Goal: Information Seeking & Learning: Find specific fact

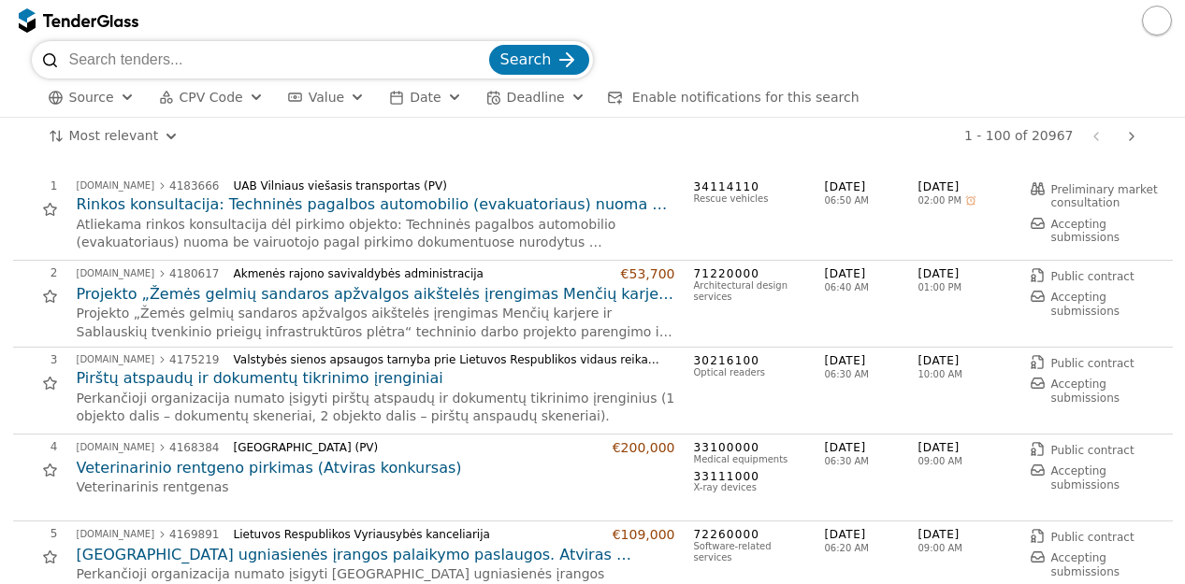
click at [234, 48] on input "search" at bounding box center [277, 59] width 416 height 37
type input "ų"
type input "71"
click at [222, 100] on span "CPV Code" at bounding box center [212, 97] width 64 height 15
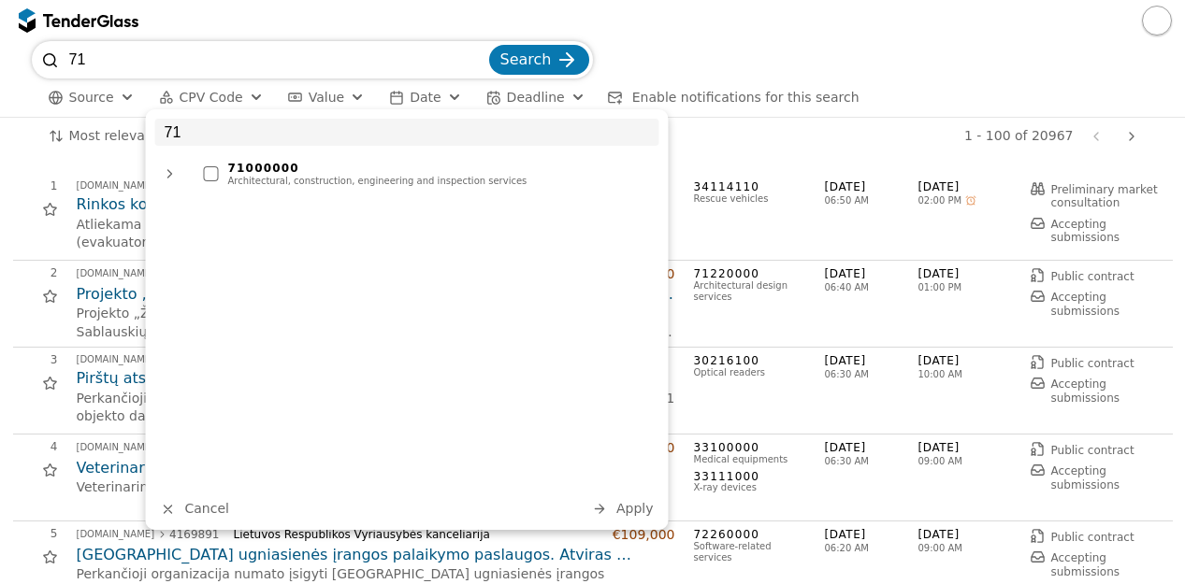
type input "71"
click at [279, 168] on div "71000000" at bounding box center [439, 168] width 422 height 13
click at [640, 515] on span "Apply" at bounding box center [634, 508] width 37 height 15
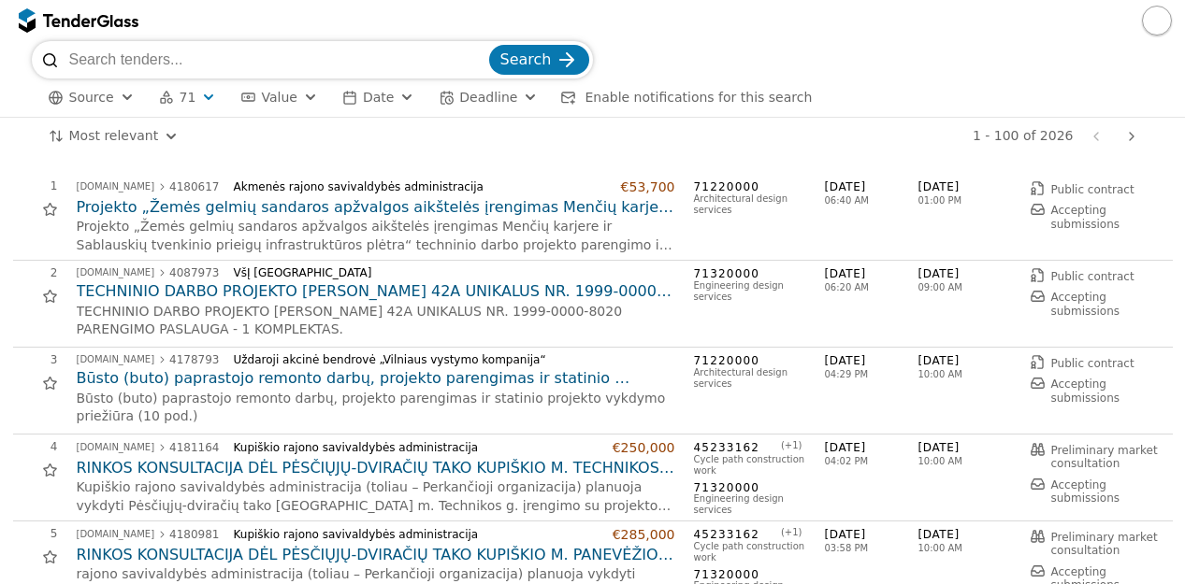
click at [557, 424] on p "Būsto (buto) paprastojo remonto darbų, projekto parengimas ir statinio projekto…" at bounding box center [376, 408] width 598 height 36
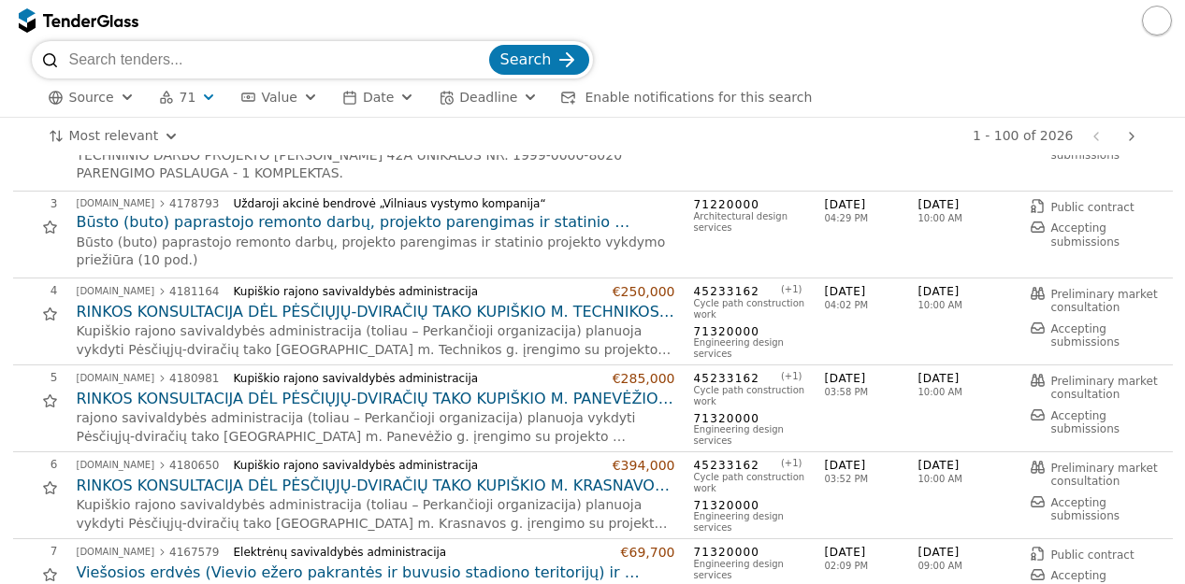
scroll to position [124, 0]
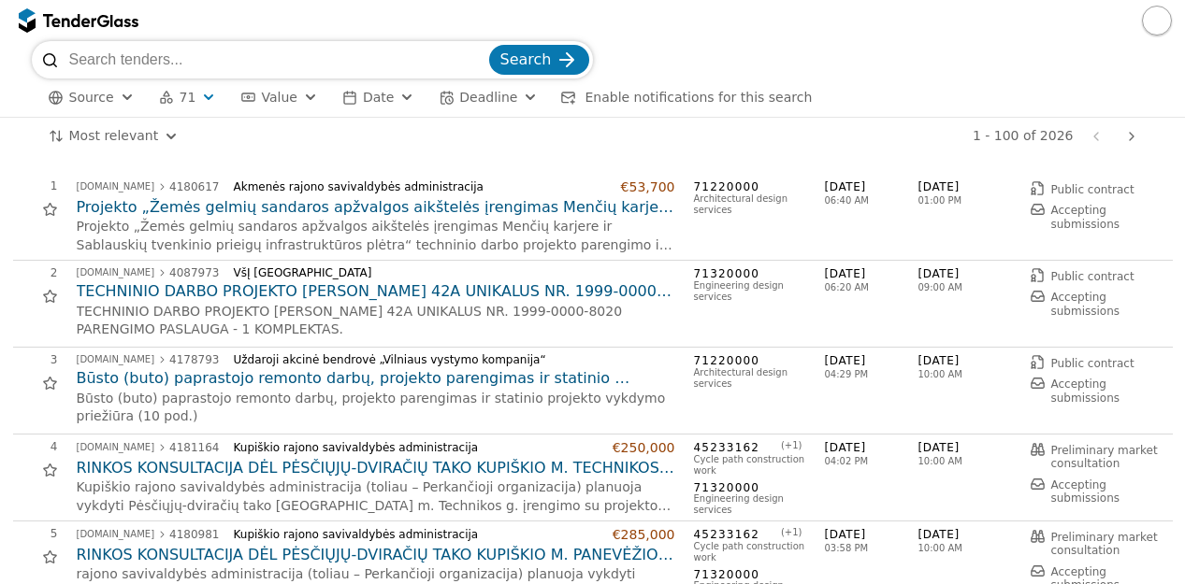
click at [478, 464] on h2 "RINKOS KONSULTACIJA DĖL PĖSČIŲJŲ-DVIRAČIŲ TAKO KUPIŠKIO M. TECHNIKOS G. ĮRENGIM…" at bounding box center [376, 468] width 598 height 21
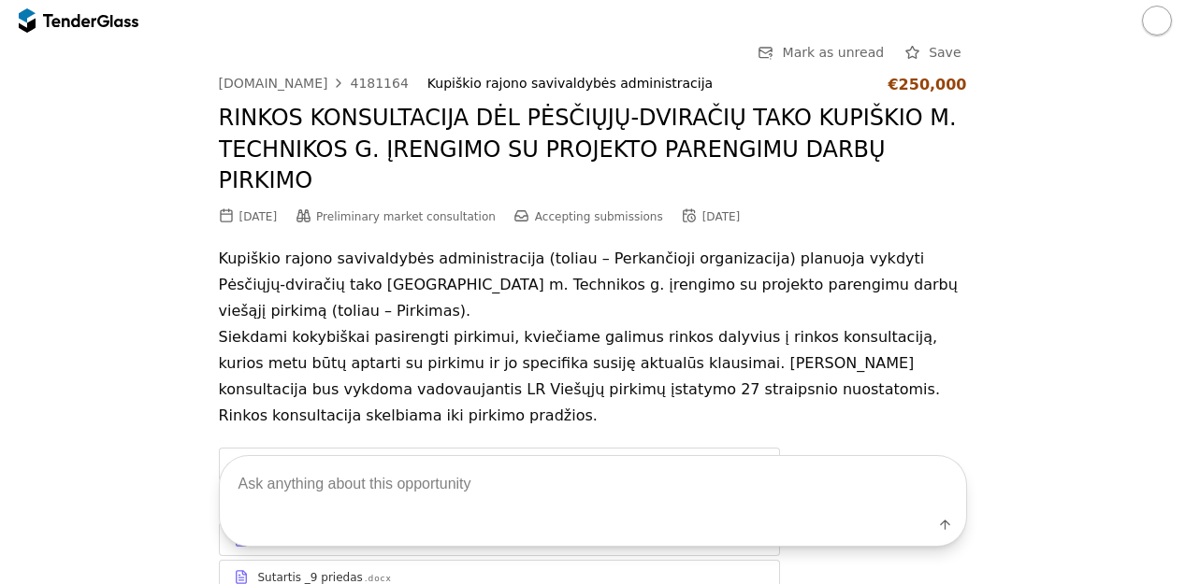
click at [982, 415] on div "Go Back Mark as unread Save [DOMAIN_NAME] 4181164 Kupiškio rajono savivaldybės …" at bounding box center [592, 409] width 1166 height 737
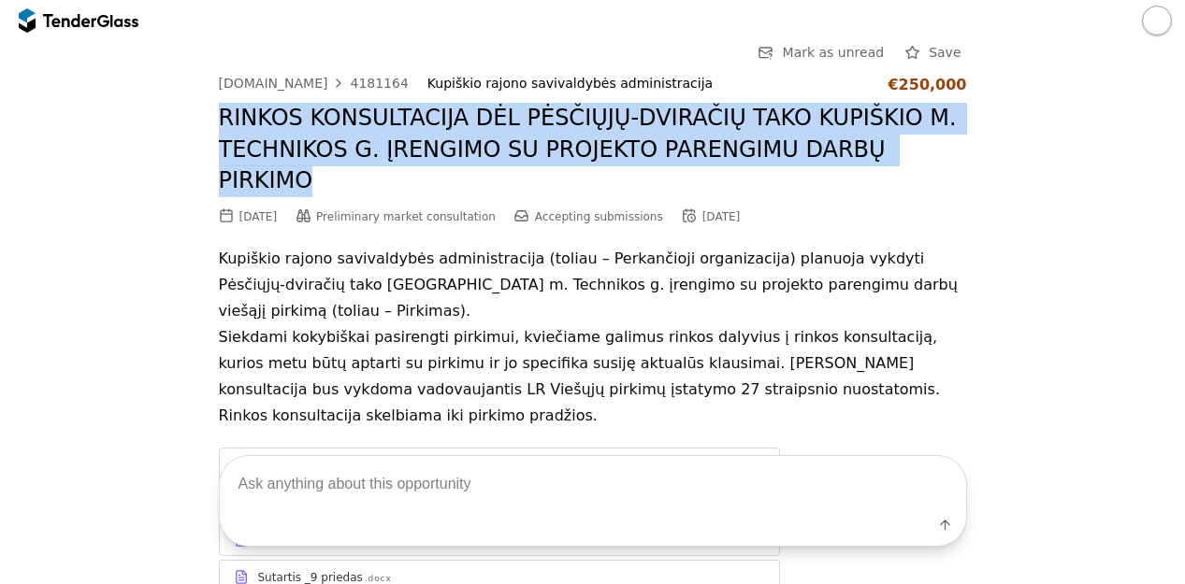
drag, startPoint x: 211, startPoint y: 113, endPoint x: 928, endPoint y: 154, distance: 718.3
click at [928, 154] on h2 "RINKOS KONSULTACIJA DĖL PĖSČIŲJŲ-DVIRAČIŲ TAKO KUPIŠKIO M. TECHNIKOS G. ĮRENGIM…" at bounding box center [593, 150] width 748 height 94
copy h2 "RINKOS KONSULTACIJA DĖL PĖSČIŲJŲ-DVIRAČIŲ TAKO KUPIŠKIO M. TECHNIKOS G. ĮRENGIM…"
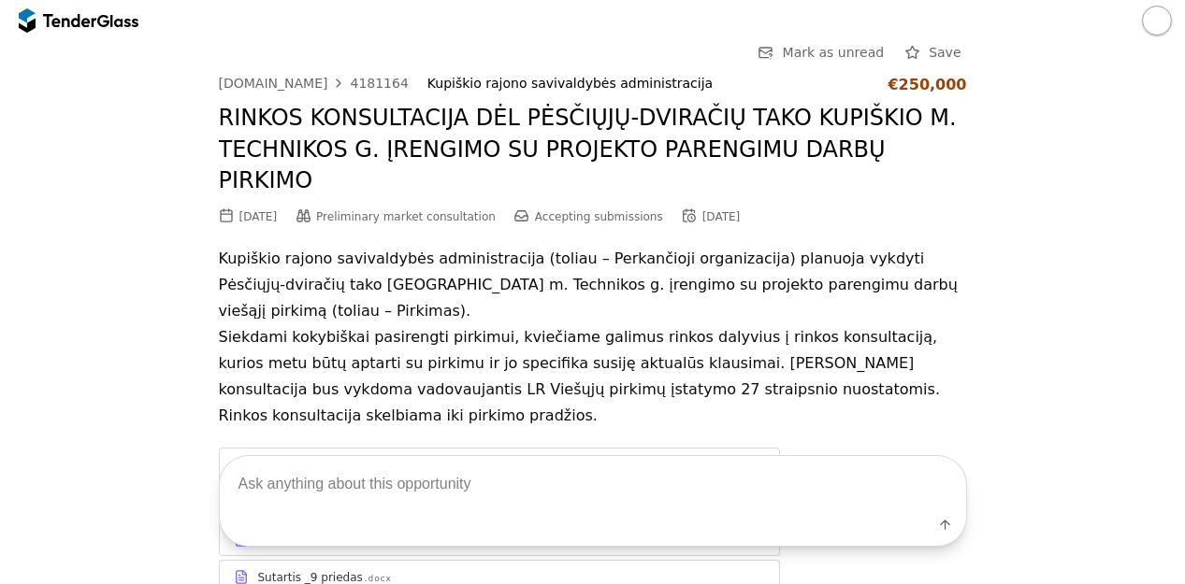
click at [366, 92] on div "[DOMAIN_NAME] 4181164 Kupiškio rajono savivaldybės administracija €250,000" at bounding box center [593, 85] width 748 height 18
click at [368, 80] on div "4181164" at bounding box center [379, 83] width 58 height 13
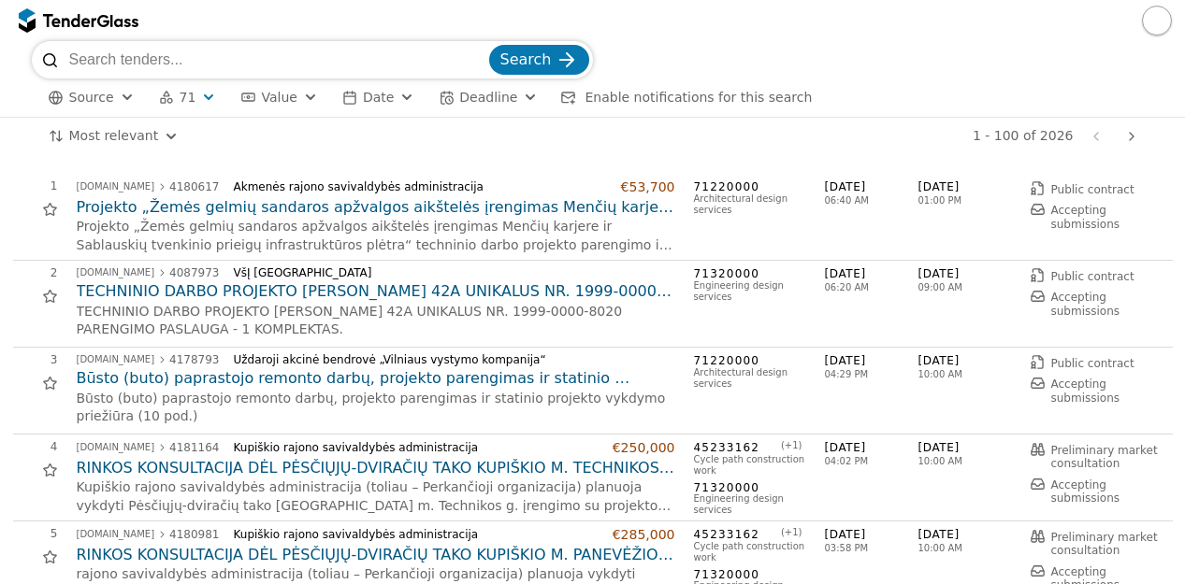
scroll to position [124, 0]
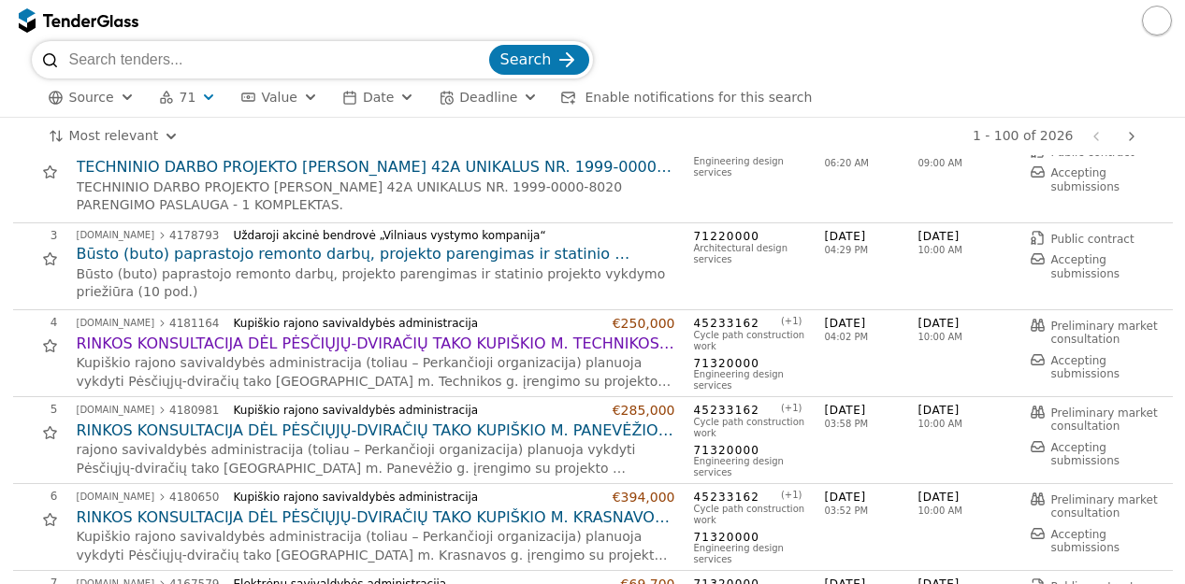
click at [430, 434] on h2 "RINKOS KONSULTACIJA DĖL PĖSČIŲJŲ-DVIRAČIŲ TAKO KUPIŠKIO M. PANEVĖŽIO G. ĮRENGIM…" at bounding box center [376, 431] width 598 height 21
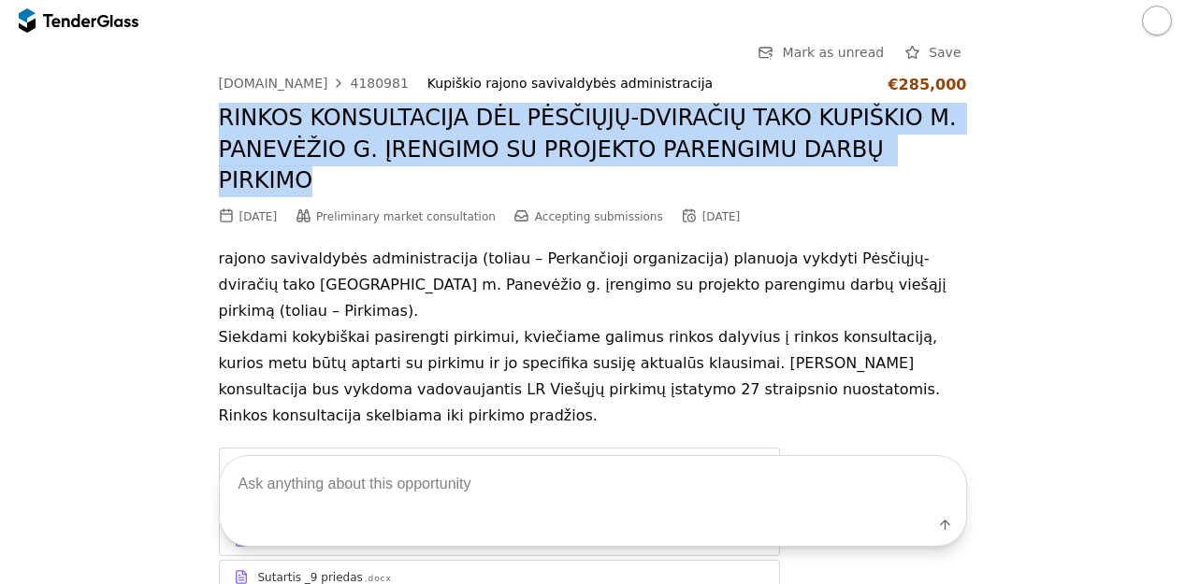
drag, startPoint x: 210, startPoint y: 108, endPoint x: 914, endPoint y: 165, distance: 706.4
click at [914, 165] on div "Go Back Mark as unread Save [DOMAIN_NAME] 4180981 Kupiškio rajono savivaldybės …" at bounding box center [592, 409] width 1166 height 737
copy h2 "RINKOS KONSULTACIJA DĖL PĖSČIŲJŲ-DVIRAČIŲ TAKO KUPIŠKIO M. PANEVĖŽIO G. ĮRENGIM…"
click at [367, 84] on div "4180981" at bounding box center [379, 83] width 58 height 13
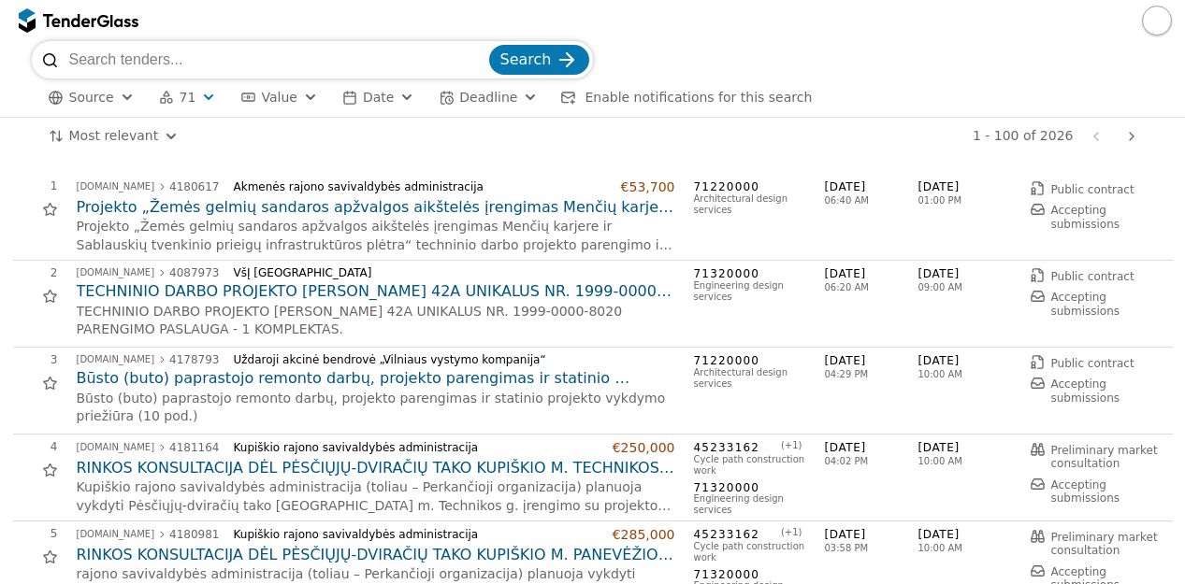
scroll to position [124, 0]
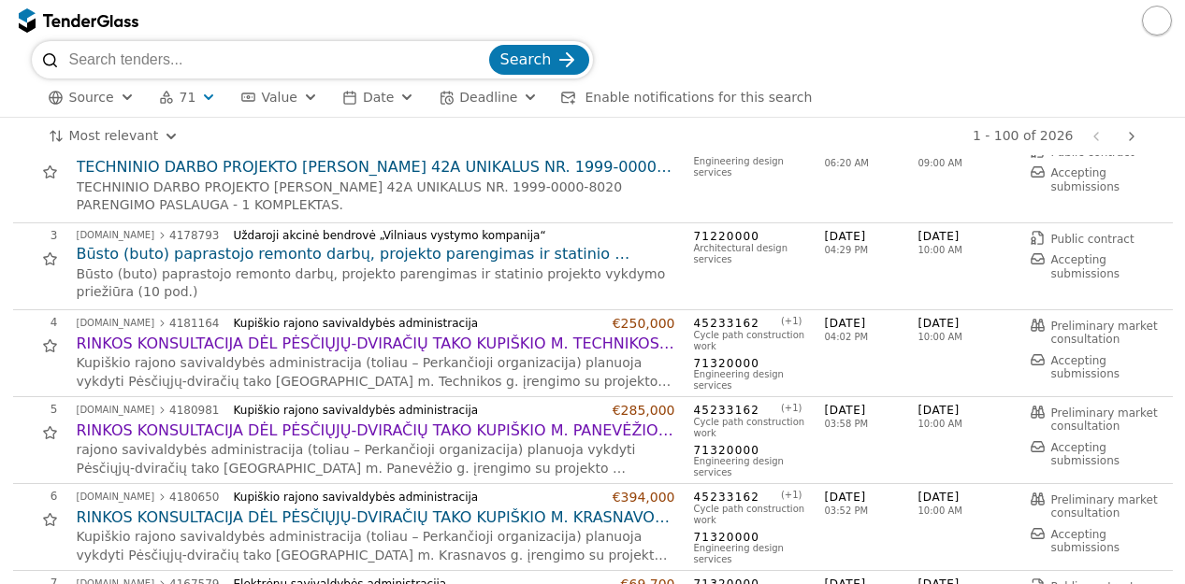
click at [305, 523] on h2 "RINKOS KONSULTACIJA DĖL PĖSČIŲJŲ-DVIRAČIŲ TAKO KUPIŠKIO M. KRASNAVOS G. ĮRENGIM…" at bounding box center [376, 518] width 598 height 21
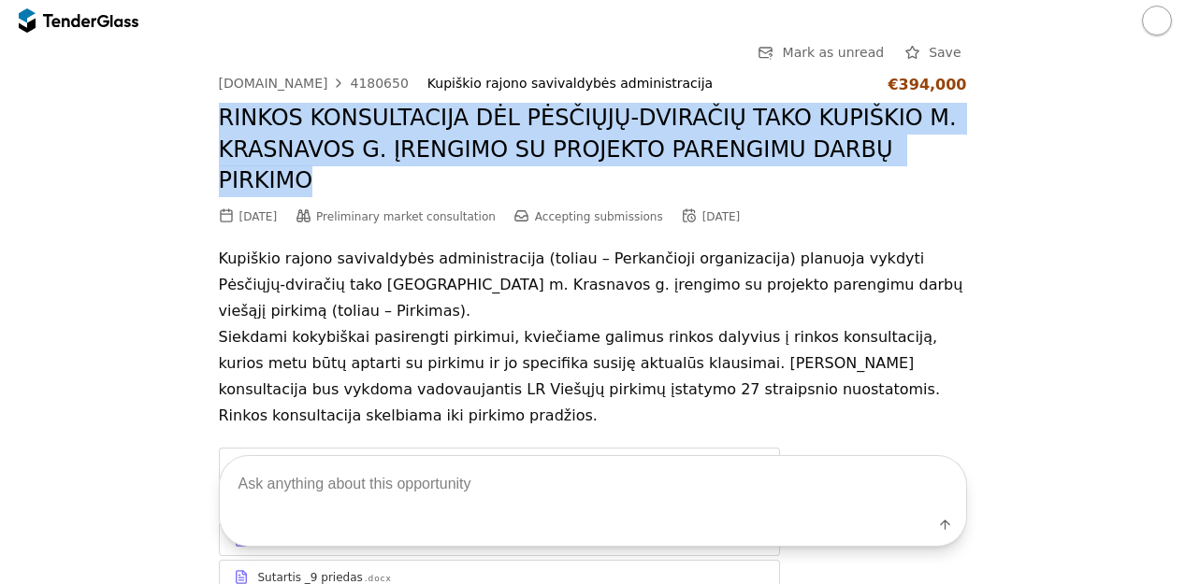
drag, startPoint x: 212, startPoint y: 114, endPoint x: 919, endPoint y: 157, distance: 708.2
click at [919, 157] on h2 "RINKOS KONSULTACIJA DĖL PĖSČIŲJŲ-DVIRAČIŲ TAKO KUPIŠKIO M. KRASNAVOS G. ĮRENGIM…" at bounding box center [593, 150] width 748 height 94
copy h2 "RINKOS KONSULTACIJA DĖL PĖSČIŲJŲ-DVIRAČIŲ TAKO KUPIŠKIO M. KRASNAVOS G. ĮRENGIM…"
click at [350, 80] on div "4180650" at bounding box center [379, 83] width 58 height 13
click at [353, 79] on div "4180650" at bounding box center [379, 83] width 58 height 13
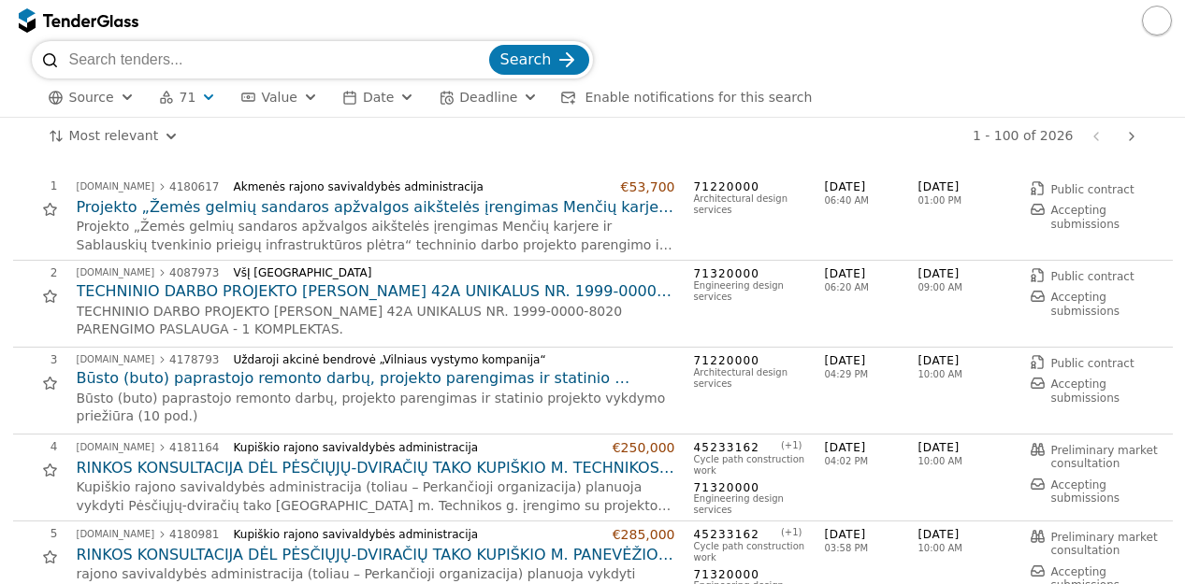
scroll to position [124, 0]
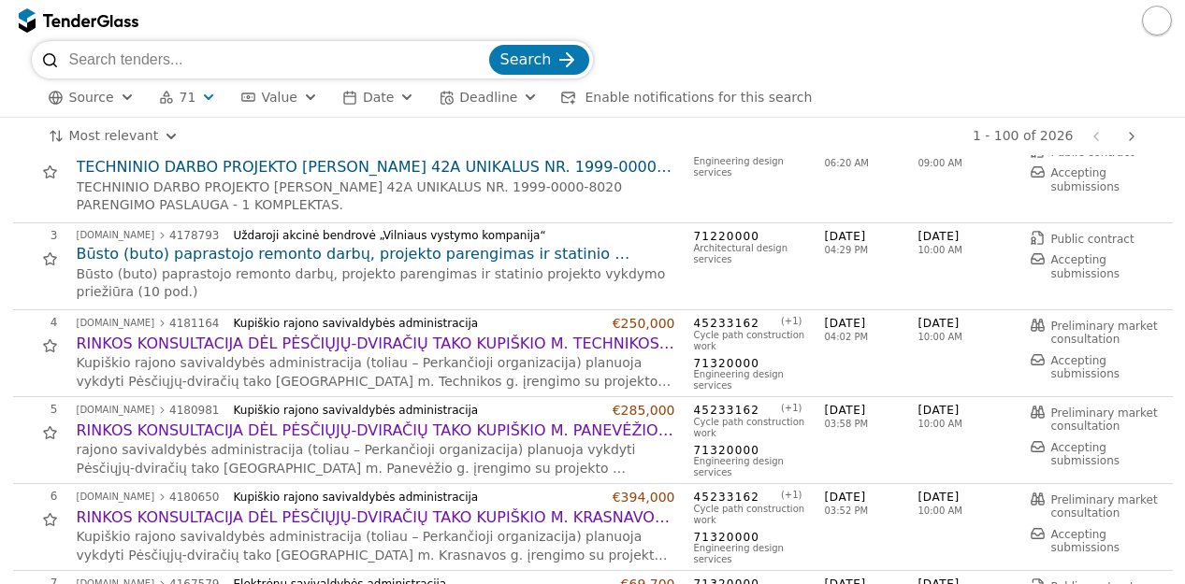
drag, startPoint x: 753, startPoint y: 320, endPoint x: 697, endPoint y: 322, distance: 56.1
click at [698, 322] on div "(+ 1 )" at bounding box center [750, 321] width 105 height 11
click at [195, 340] on h2 "RINKOS KONSULTACIJA DĖL PĖSČIŲJŲ-DVIRAČIŲ TAKO KUPIŠKIO M. TECHNIKOS G. ĮRENGIM…" at bounding box center [376, 344] width 598 height 21
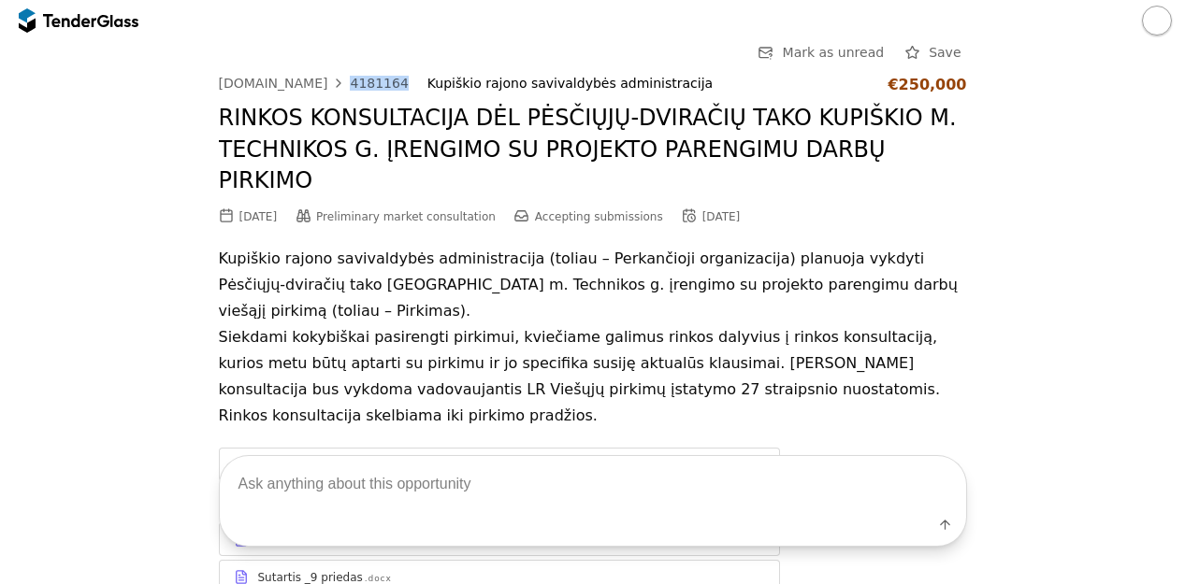
drag, startPoint x: 383, startPoint y: 84, endPoint x: 330, endPoint y: 86, distance: 53.3
click at [330, 86] on div "[DOMAIN_NAME] 4181164 Kupiškio rajono savivaldybės administracija €250,000" at bounding box center [593, 85] width 748 height 18
copy div "4181164"
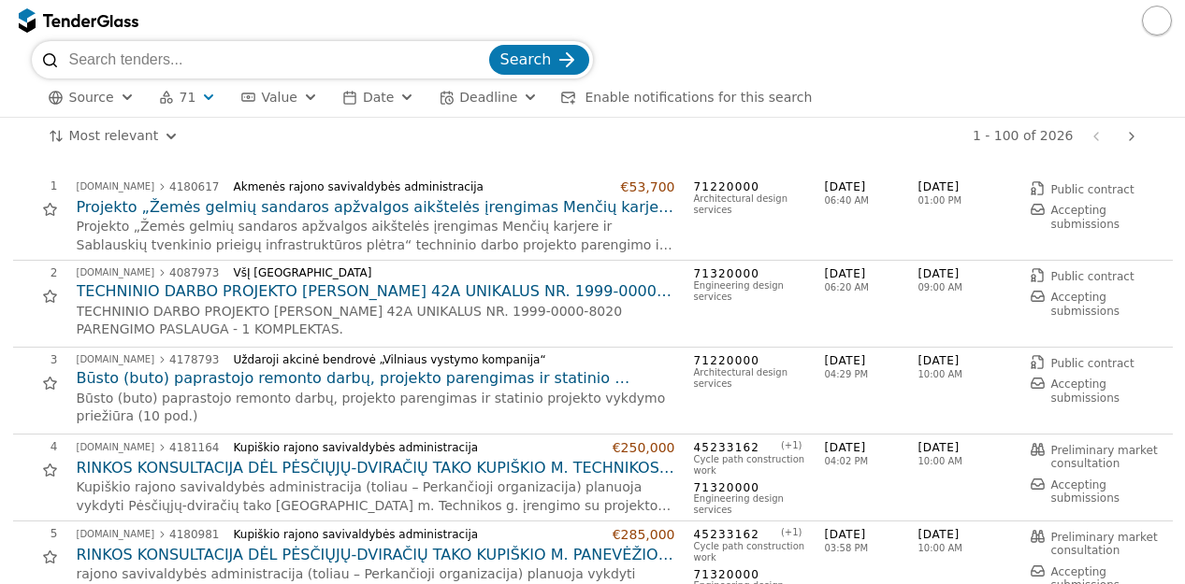
scroll to position [124, 0]
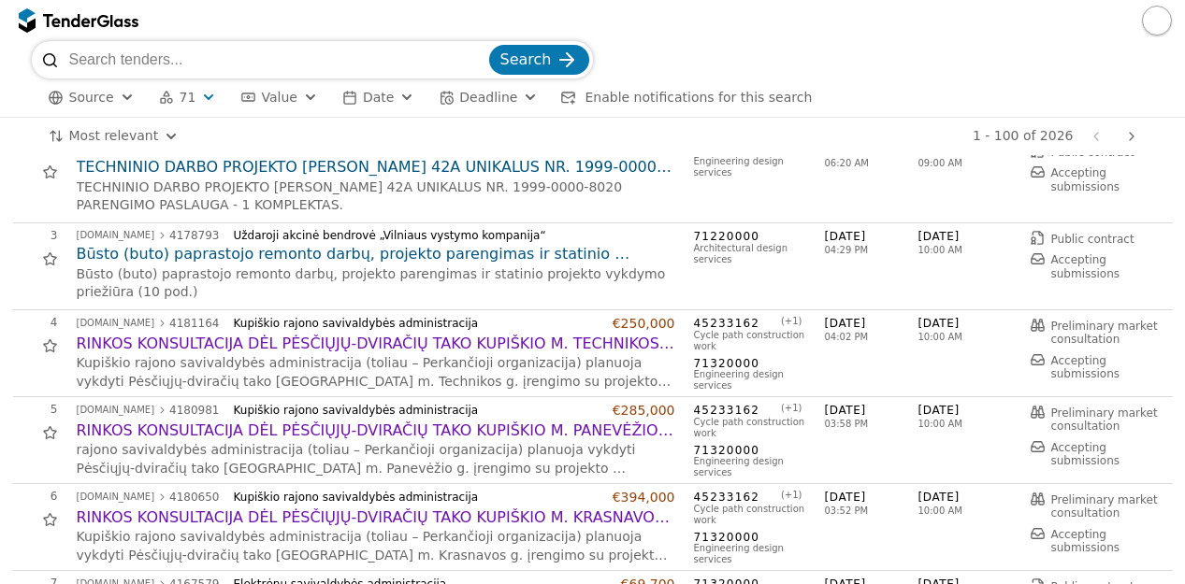
click at [454, 426] on h2 "RINKOS KONSULTACIJA DĖL PĖSČIŲJŲ-DVIRAČIŲ TAKO KUPIŠKIO M. PANEVĖŽIO G. ĮRENGIM…" at bounding box center [376, 431] width 598 height 21
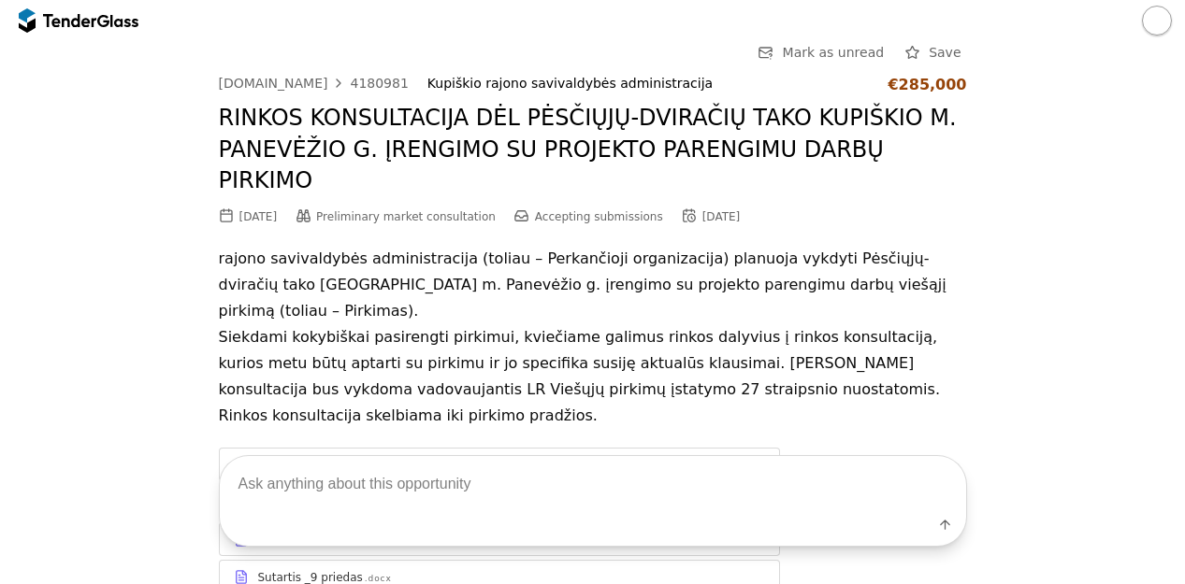
click at [377, 79] on div "4180981" at bounding box center [379, 83] width 58 height 13
drag, startPoint x: 381, startPoint y: 79, endPoint x: 328, endPoint y: 77, distance: 52.4
click at [328, 77] on div "[DOMAIN_NAME] 4180981 Kupiškio rajono savivaldybės administracija €285,000" at bounding box center [593, 85] width 748 height 18
copy div "4180981"
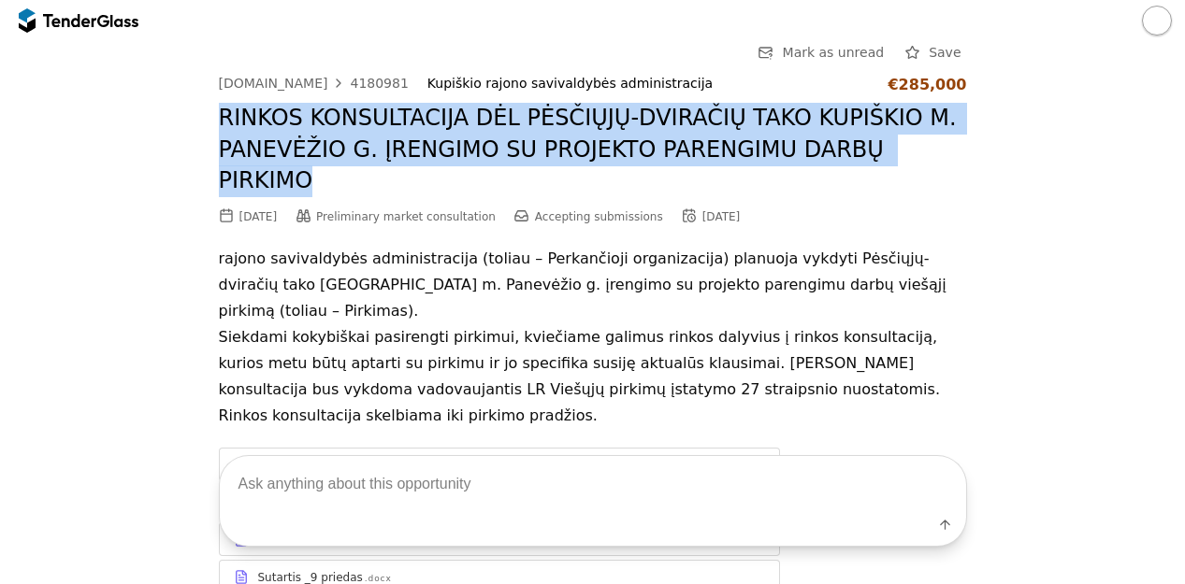
drag, startPoint x: 212, startPoint y: 114, endPoint x: 909, endPoint y: 145, distance: 697.2
click at [909, 145] on h2 "RINKOS KONSULTACIJA DĖL PĖSČIŲJŲ-DVIRAČIŲ TAKO KUPIŠKIO M. PANEVĖŽIO G. ĮRENGIM…" at bounding box center [593, 150] width 748 height 94
copy h2 "RINKOS KONSULTACIJA DĖL PĖSČIŲJŲ-DVIRAČIŲ TAKO KUPIŠKIO M. PANEVĖŽIO G. ĮRENGIM…"
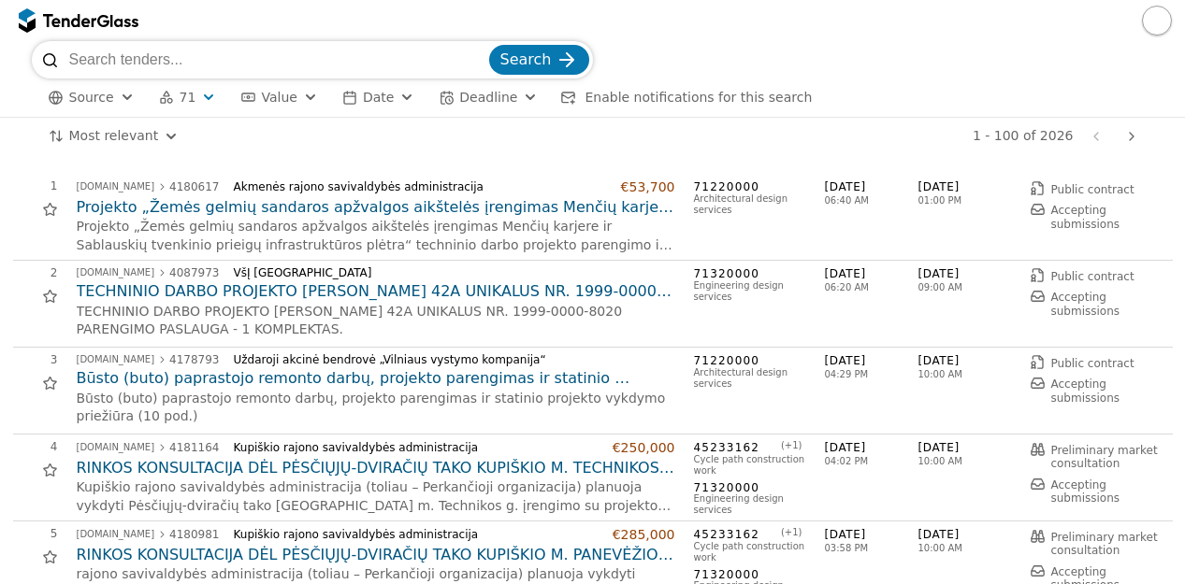
scroll to position [124, 0]
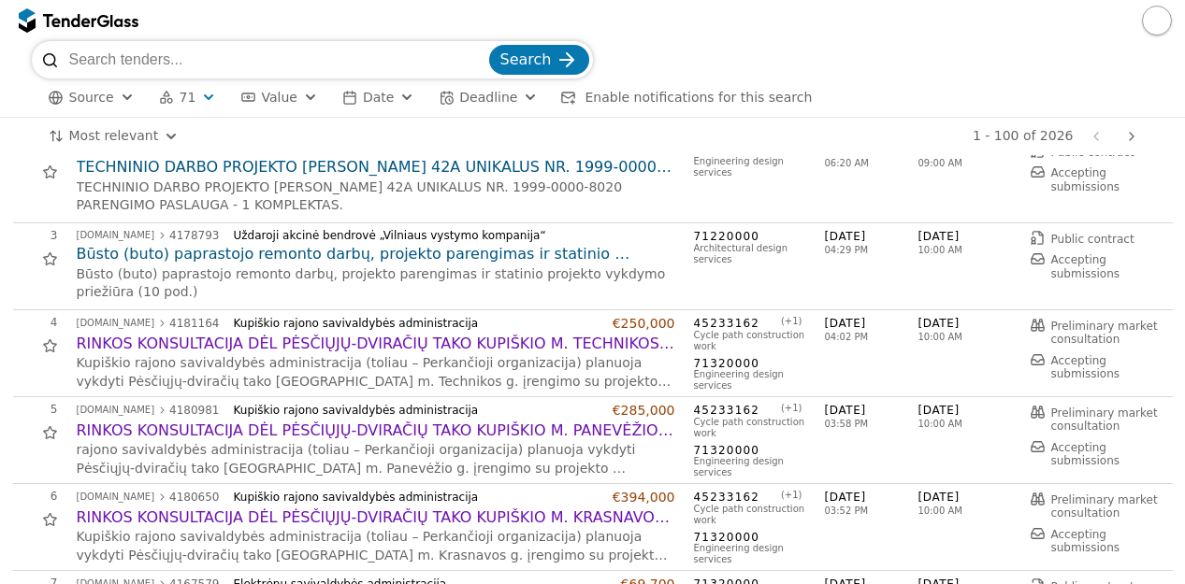
click at [397, 524] on h2 "RINKOS KONSULTACIJA DĖL PĖSČIŲJŲ-DVIRAČIŲ TAKO KUPIŠKIO M. KRASNAVOS G. ĮRENGIM…" at bounding box center [376, 518] width 598 height 21
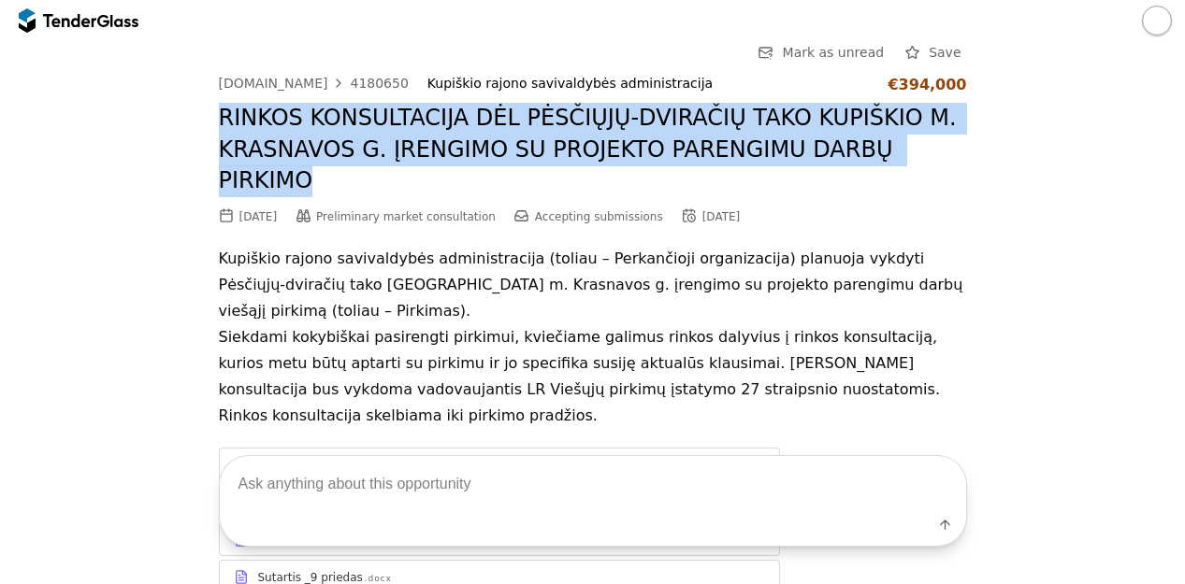
drag, startPoint x: 213, startPoint y: 112, endPoint x: 919, endPoint y: 158, distance: 707.4
click at [919, 158] on h2 "RINKOS KONSULTACIJA DĖL PĖSČIŲJŲ-DVIRAČIŲ TAKO KUPIŠKIO M. KRASNAVOS G. ĮRENGIM…" at bounding box center [593, 150] width 748 height 94
copy h2 "RINKOS KONSULTACIJA DĖL PĖSČIŲJŲ-DVIRAČIŲ TAKO KUPIŠKIO M. KRASNAVOS G. ĮRENGIM…"
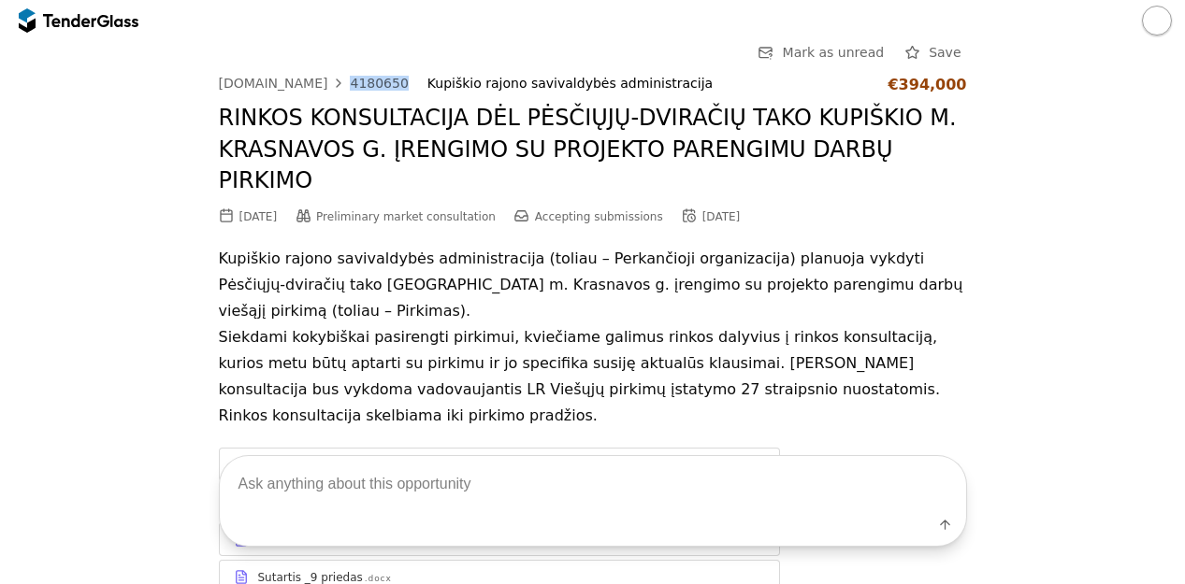
drag, startPoint x: 379, startPoint y: 76, endPoint x: 323, endPoint y: 72, distance: 56.2
click at [323, 72] on div "Go Back Mark as unread Save [DOMAIN_NAME] 4180650 Kupiškio rajono savivaldybės …" at bounding box center [593, 409] width 748 height 737
copy link "4180650"
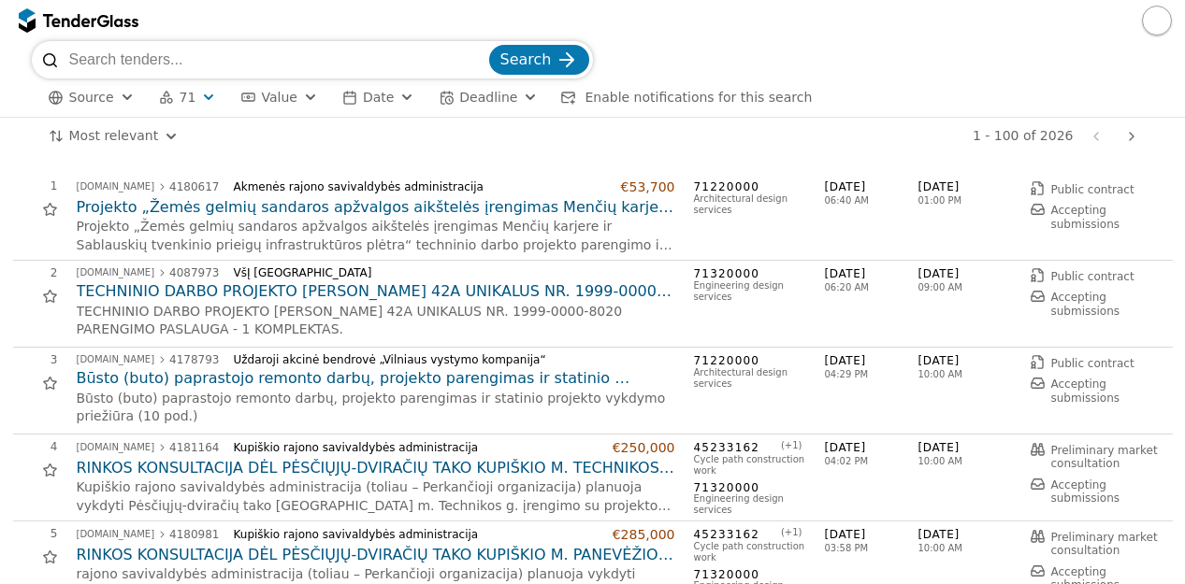
scroll to position [124, 0]
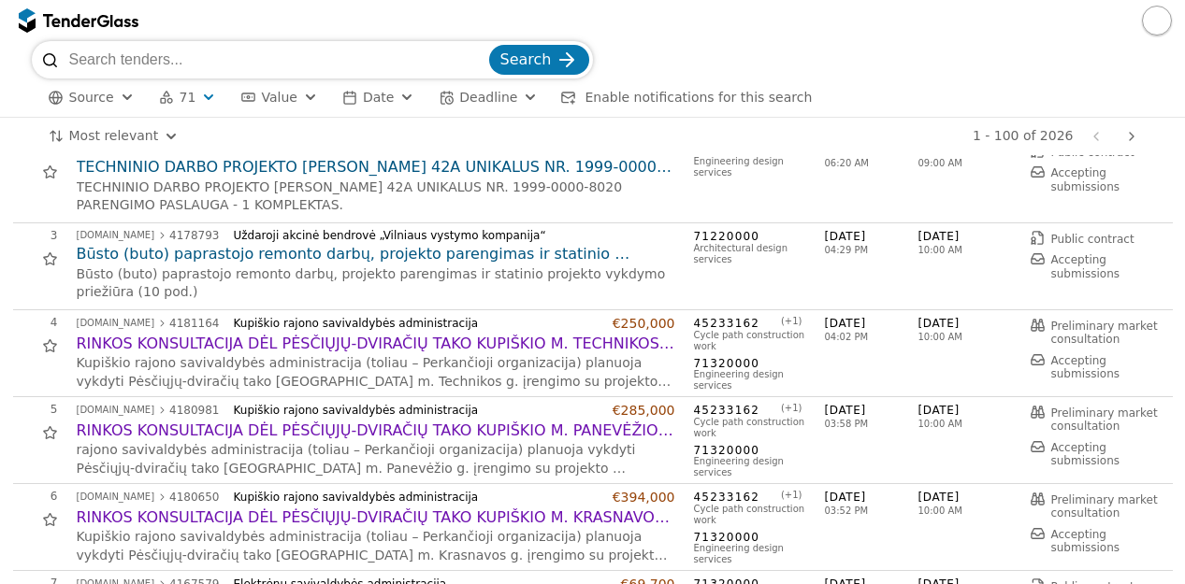
click at [846, 91] on div "Source 71 Type Buyer Value Date Deadline Enable notifications for this search A…" at bounding box center [593, 98] width 1122 height 38
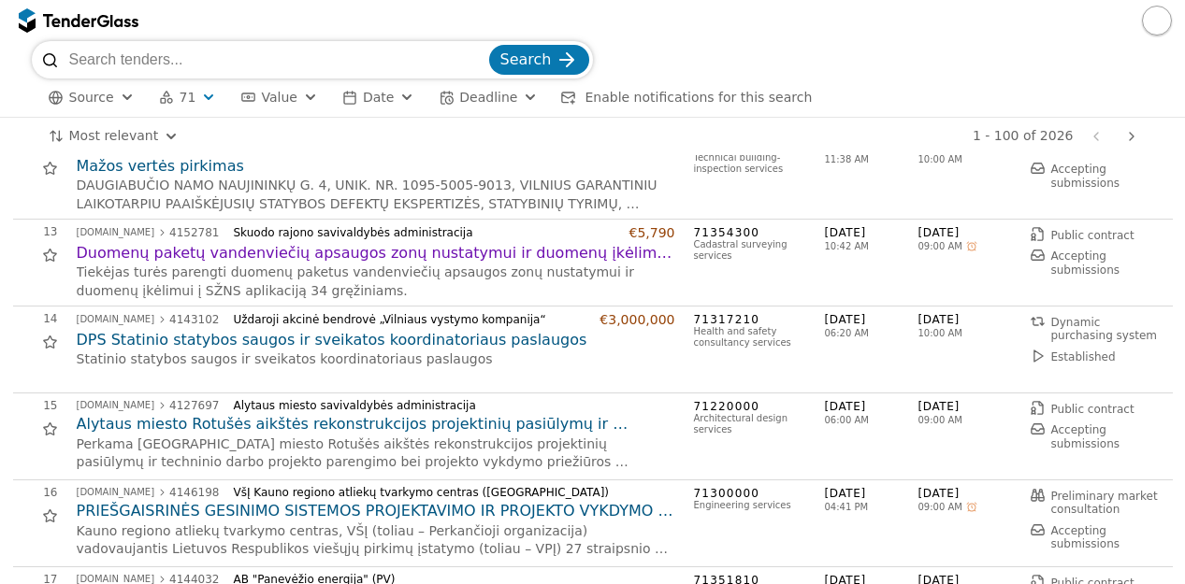
scroll to position [1029, 0]
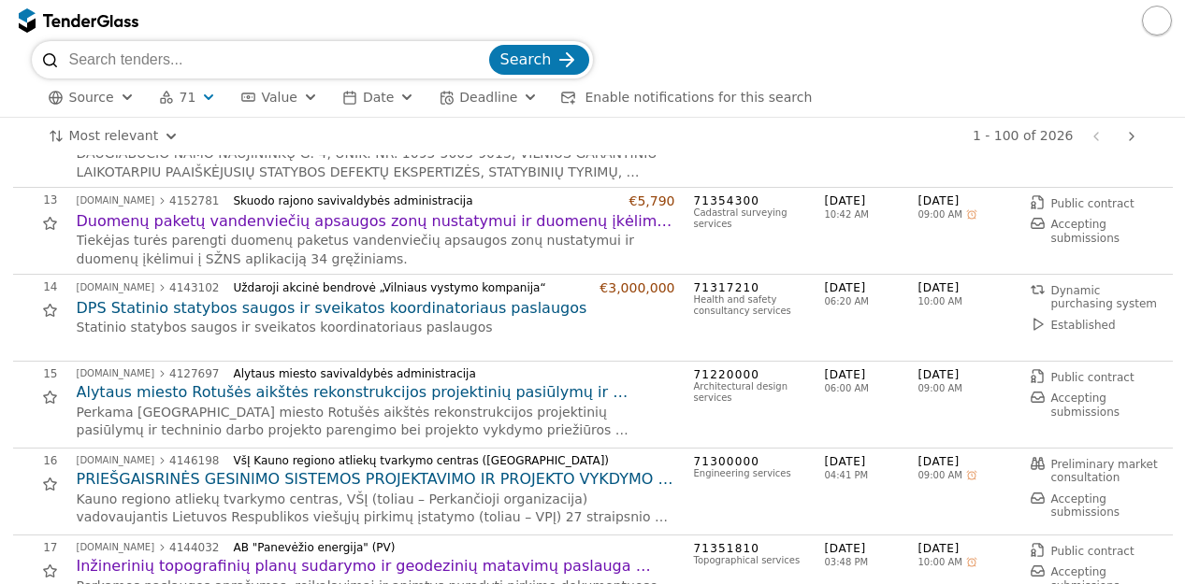
click at [859, 100] on div "Source 71 Type Buyer Value Date Deadline Enable notifications for this search A…" at bounding box center [593, 98] width 1122 height 38
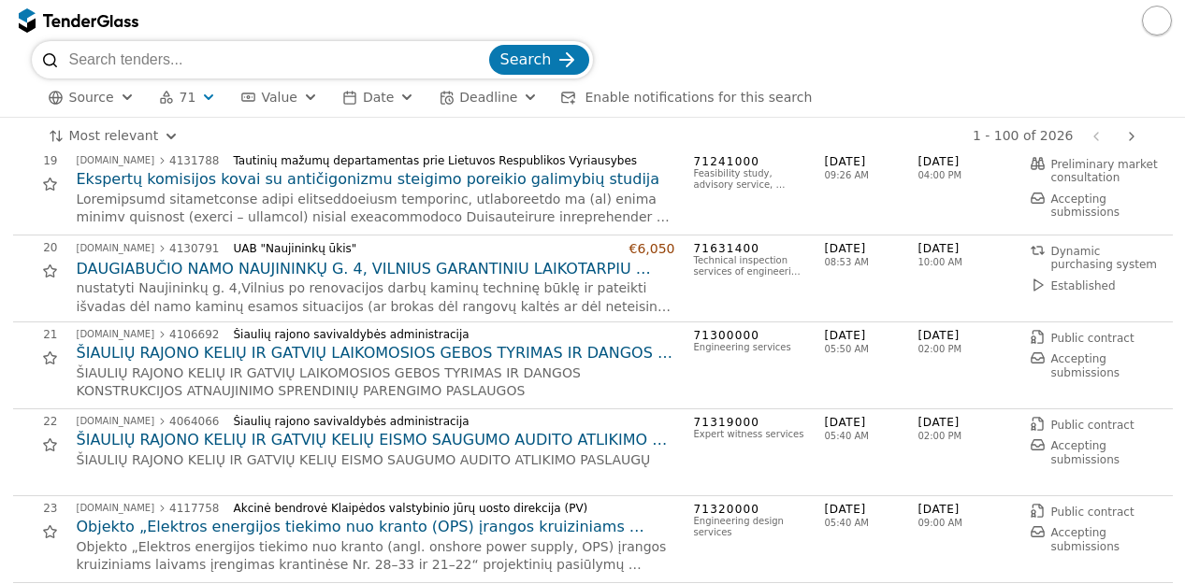
scroll to position [1601, 0]
